Goal: Task Accomplishment & Management: Use online tool/utility

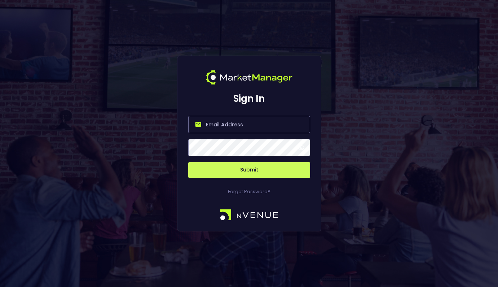
type input "[PERSON_NAME][EMAIL_ADDRESS][DOMAIN_NAME]"
click at [246, 170] on button "Submit" at bounding box center [249, 170] width 122 height 16
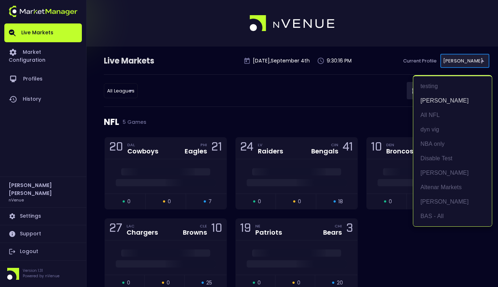
click at [338, 113] on div at bounding box center [249, 143] width 498 height 287
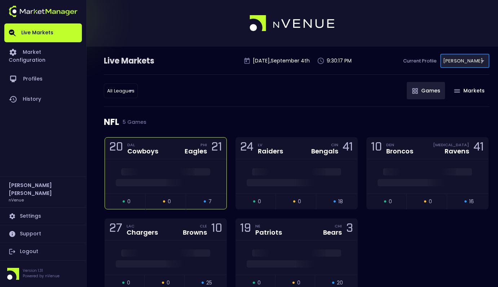
click at [172, 153] on div "20 DAL Cowboys PHI Eagles 21" at bounding box center [166, 148] width 122 height 22
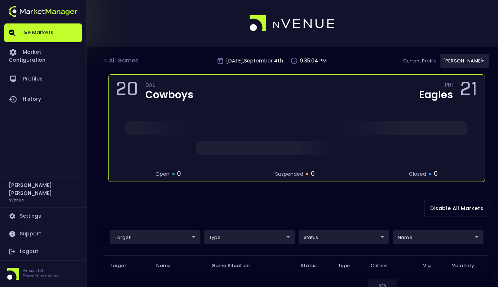
click at [261, 89] on div "20 DAL Cowboys PHI Eagles 21" at bounding box center [297, 92] width 376 height 34
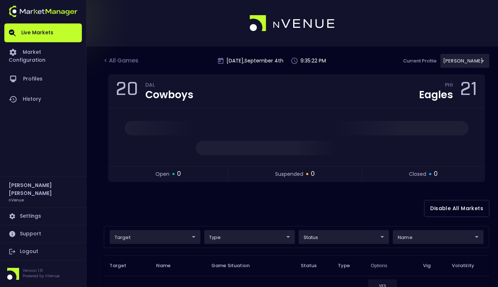
click at [476, 61] on body "Live Markets Market Configuration Profiles History [PERSON_NAME] nVenue Setting…" at bounding box center [249, 182] width 498 height 365
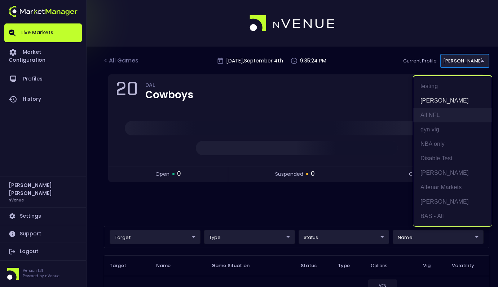
click at [438, 117] on li "All NFL" at bounding box center [452, 115] width 79 height 14
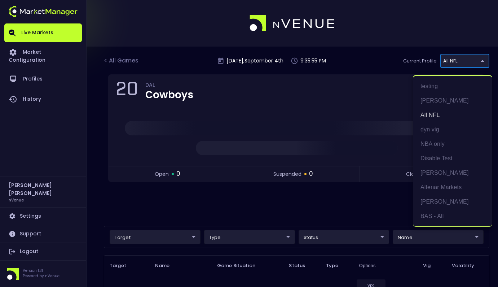
click at [450, 188] on li "Altenar Markets" at bounding box center [452, 187] width 79 height 14
type input "367d19d2-38ae-4538-9efd-a41834b6e757"
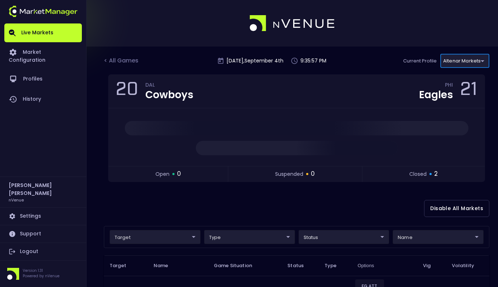
click at [329, 202] on div "Disable All Markets" at bounding box center [296, 208] width 385 height 35
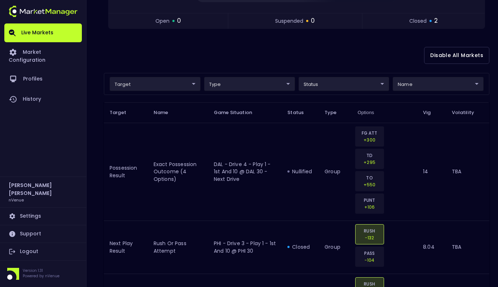
scroll to position [223, 0]
